Goal: Information Seeking & Learning: Learn about a topic

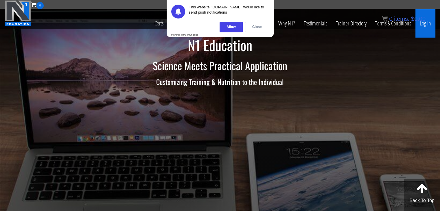
click at [426, 28] on link "Log In" at bounding box center [426, 23] width 20 height 28
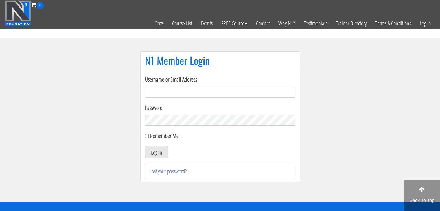
click at [164, 95] on input "Username or Email Address" at bounding box center [220, 92] width 151 height 11
type input "[EMAIL_ADDRESS][DOMAIN_NAME]"
click at [189, 114] on div "Password" at bounding box center [220, 115] width 151 height 23
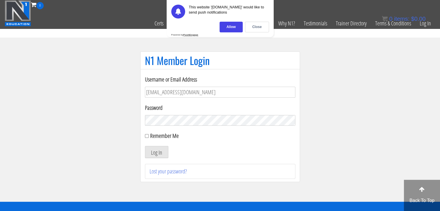
click at [145, 146] on button "Log In" at bounding box center [156, 152] width 23 height 12
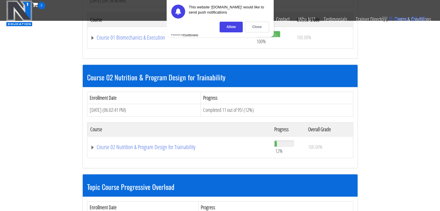
scroll to position [235, 0]
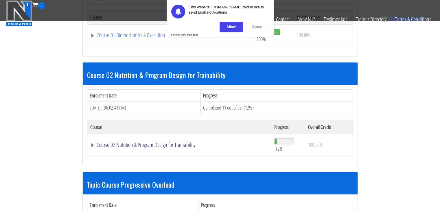
click at [138, 146] on link "Course 02 Nutrition & Program Design for Trainability" at bounding box center [179, 145] width 179 height 6
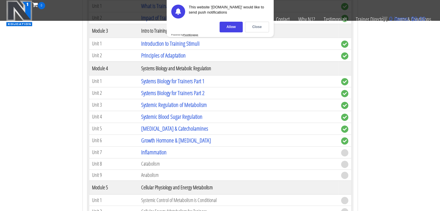
scroll to position [444, 0]
click at [166, 142] on td "Growth Hormone & Thyroid Hormone" at bounding box center [238, 141] width 200 height 12
click at [171, 140] on link "Growth Hormone & Thyroid Hormone" at bounding box center [176, 141] width 70 height 8
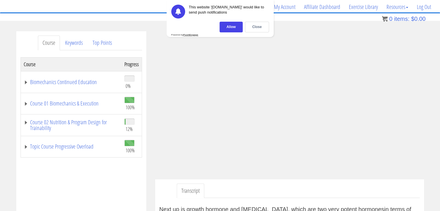
scroll to position [44, 0]
